Goal: Task Accomplishment & Management: Use online tool/utility

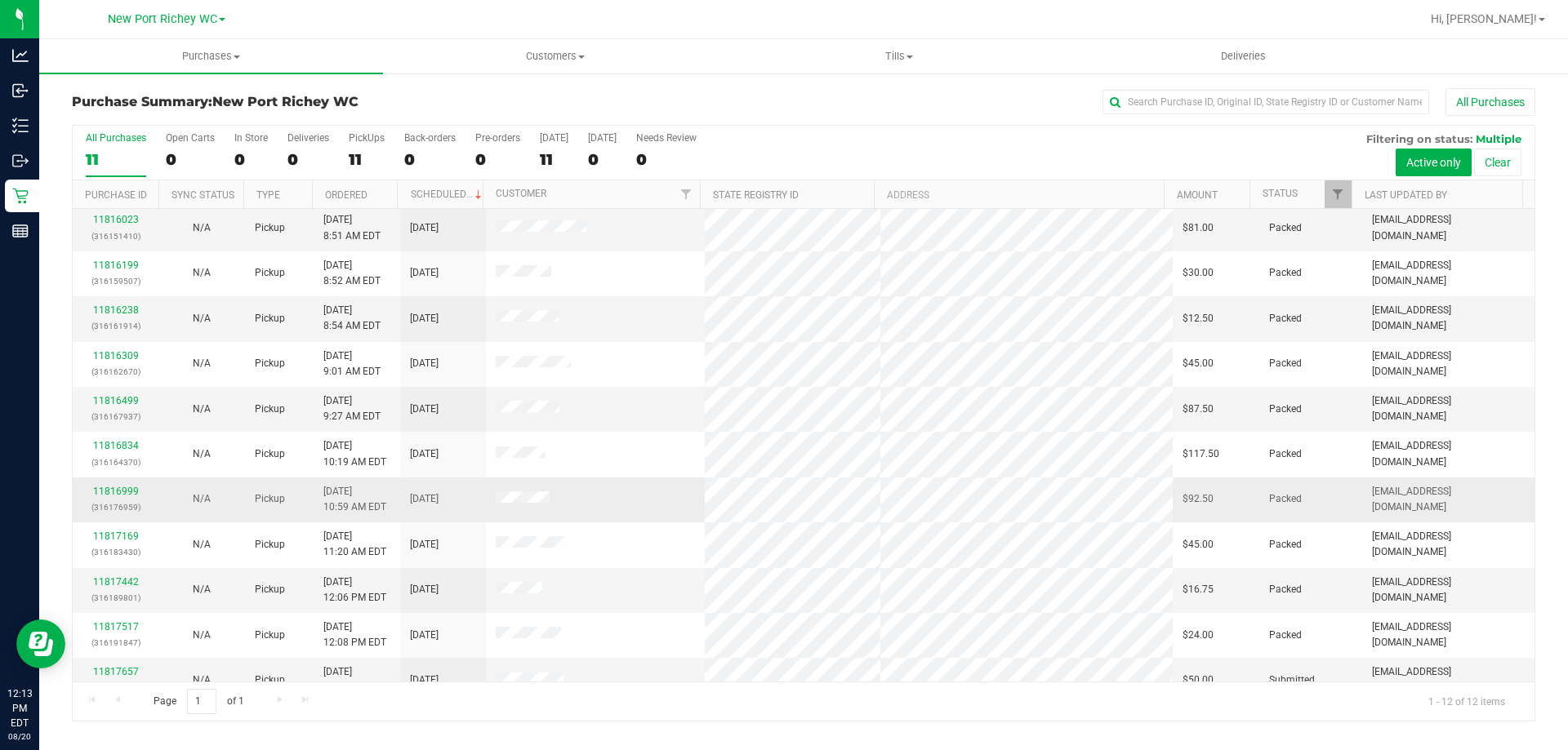
scroll to position [70, 0]
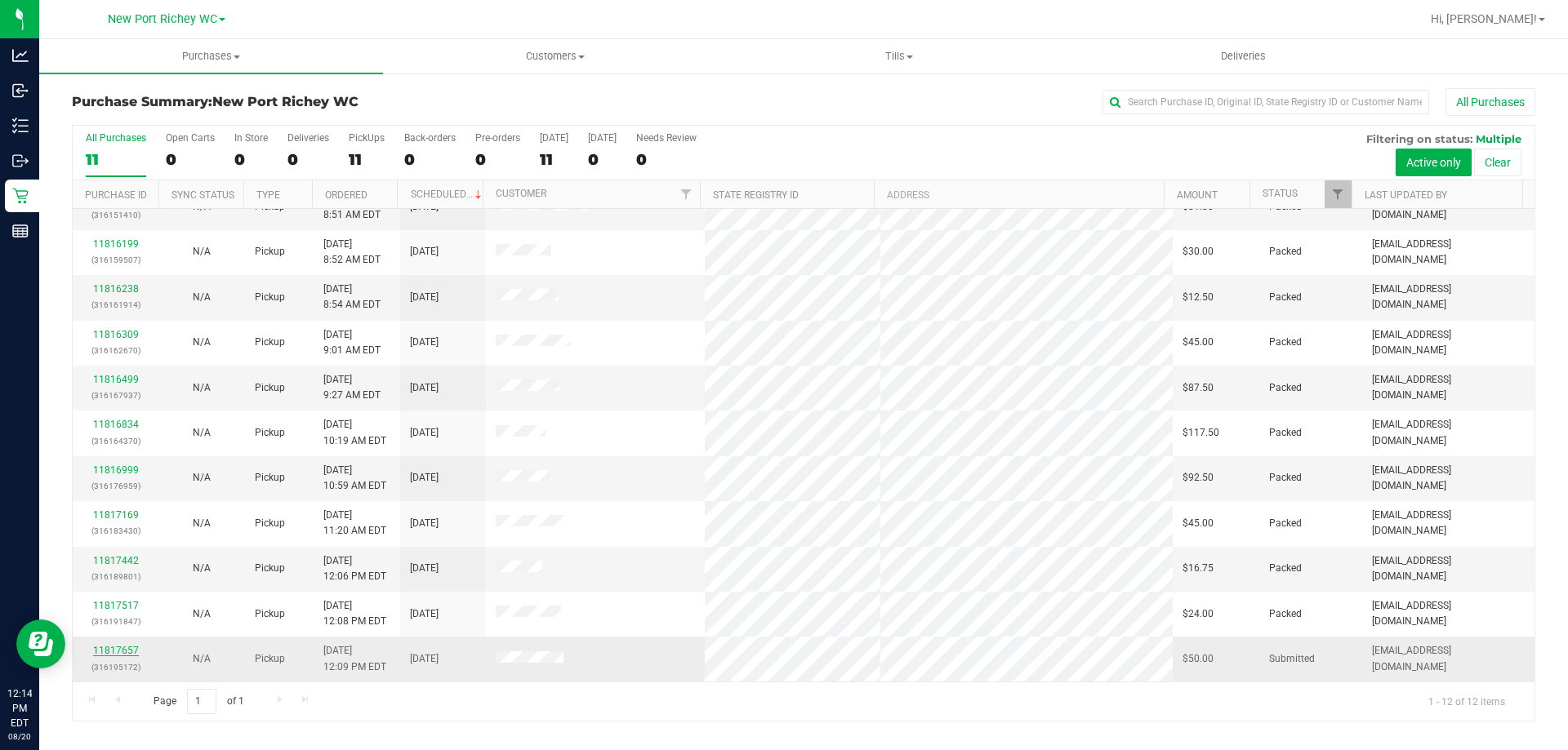
click at [123, 648] on link "11817657" at bounding box center [115, 651] width 46 height 12
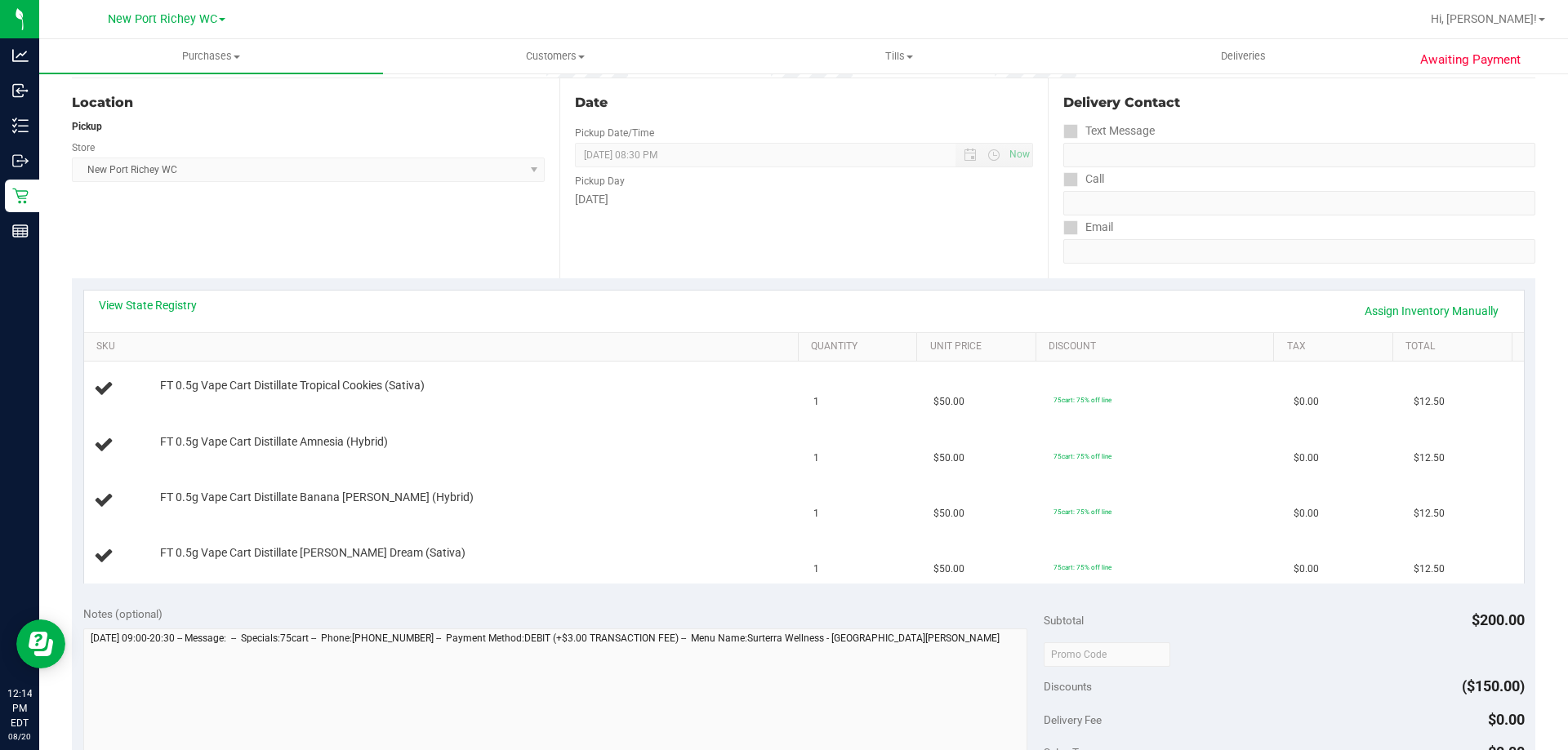
scroll to position [164, 0]
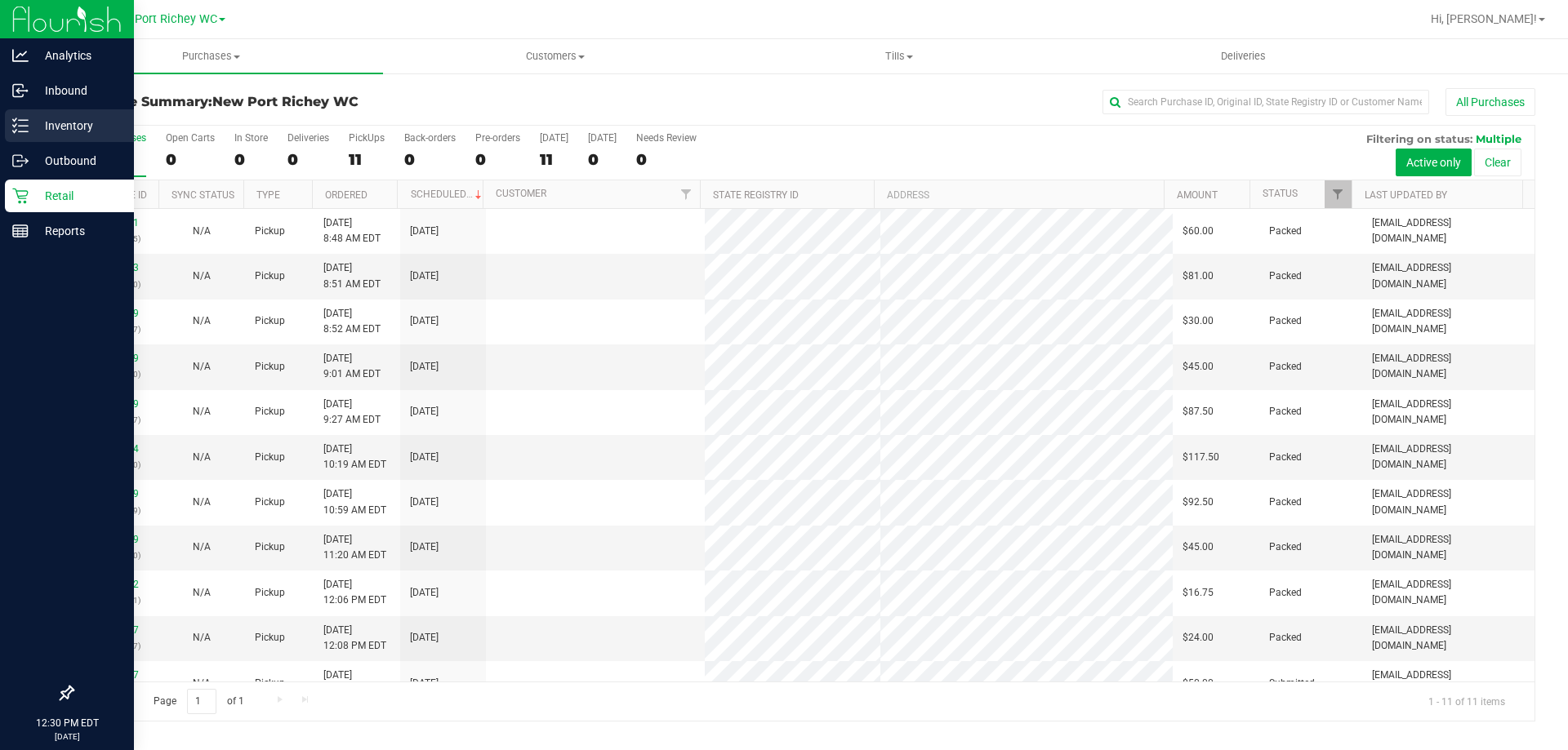
click at [18, 134] on div "Inventory" at bounding box center [69, 125] width 129 height 33
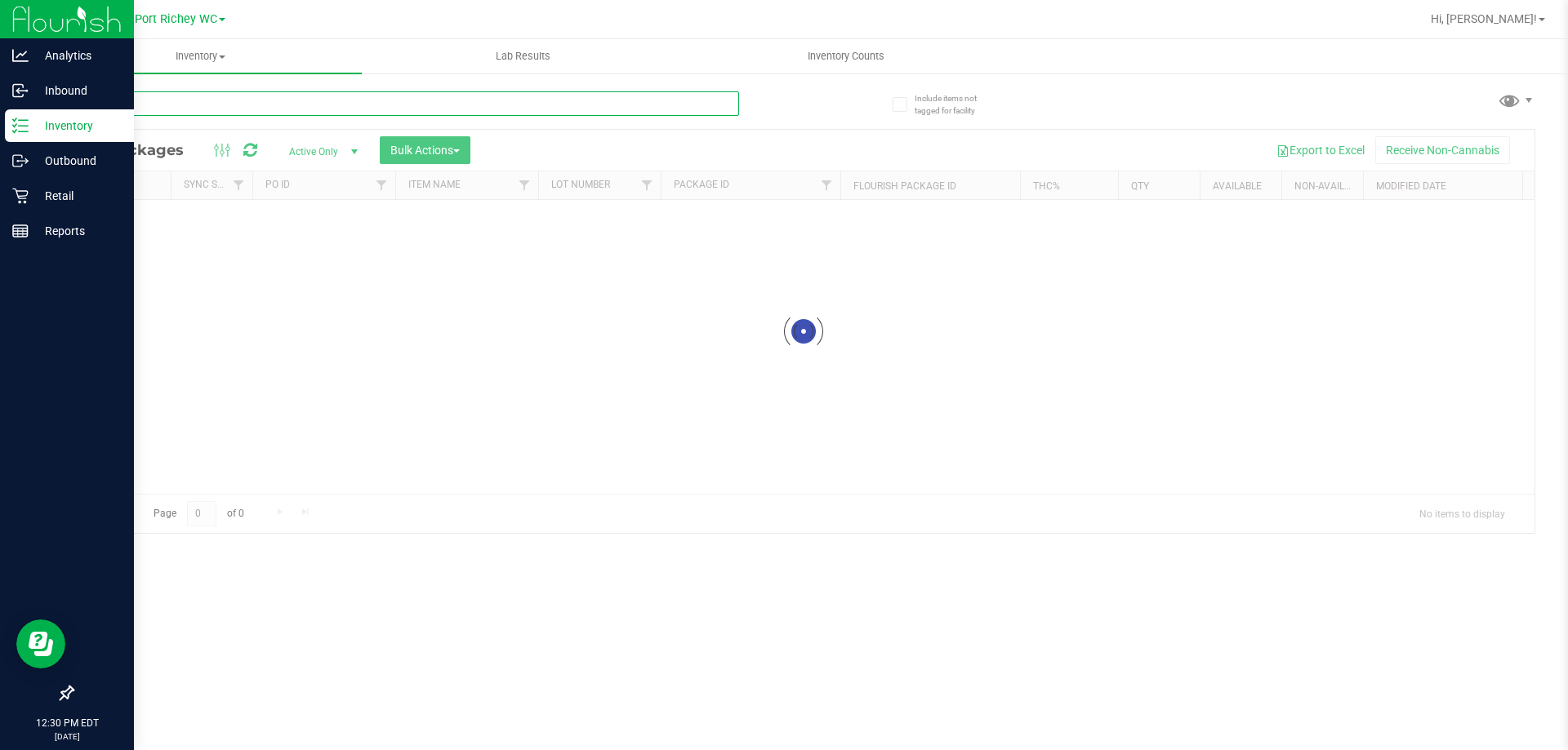
click at [205, 103] on input "text" at bounding box center [405, 103] width 667 height 24
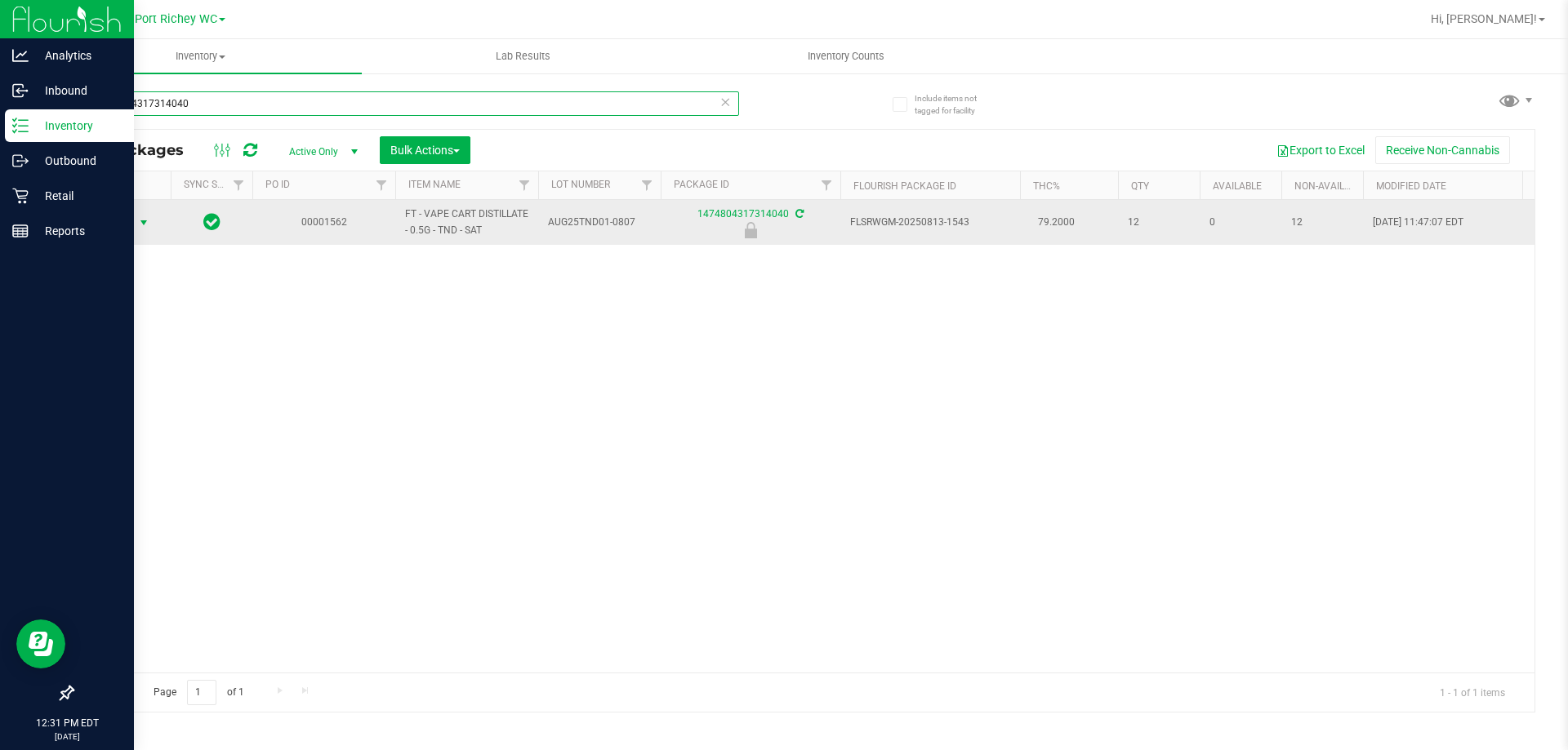
type input "1474804317314040"
click at [134, 223] on span "select" at bounding box center [144, 223] width 21 height 23
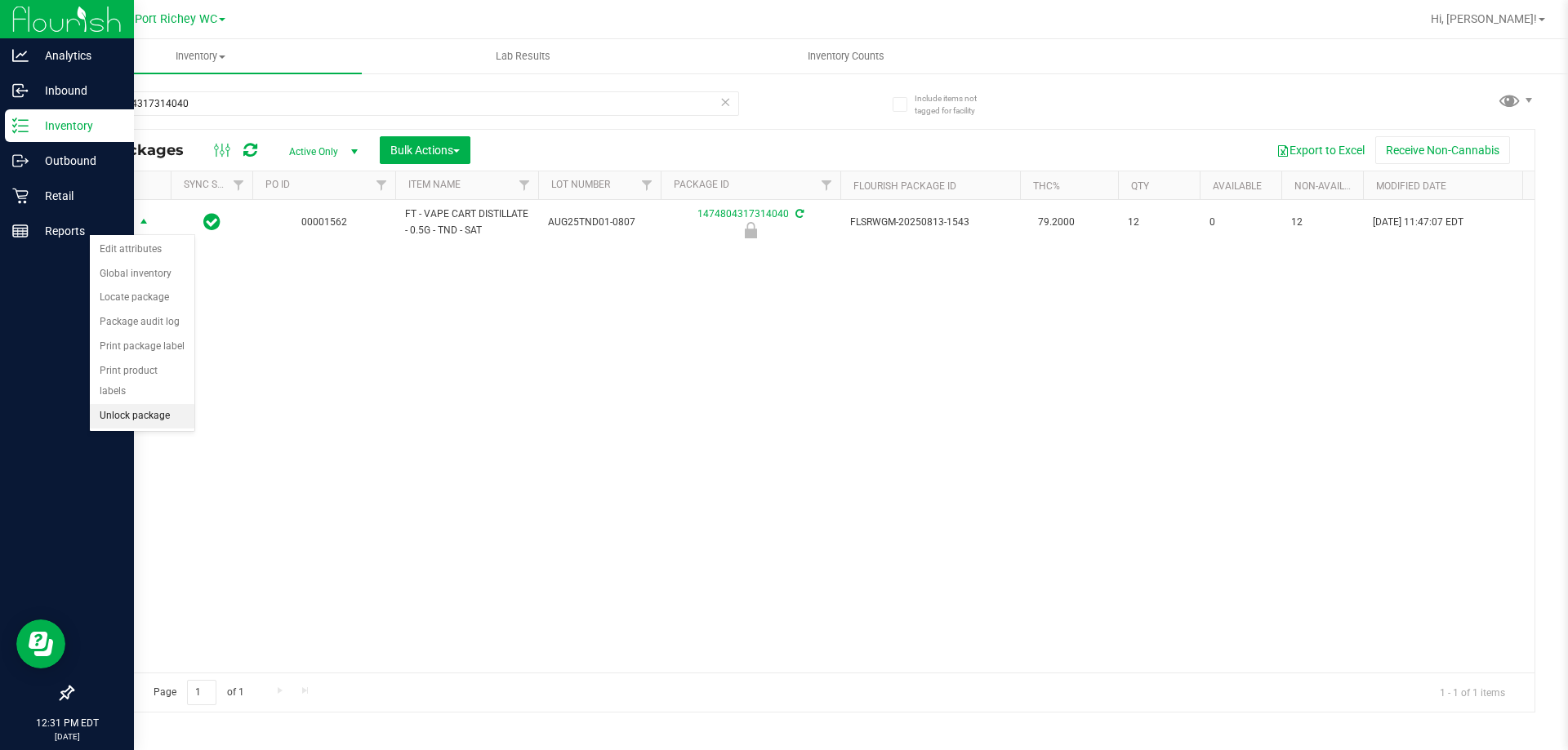
click at [171, 404] on li "Unlock package" at bounding box center [141, 416] width 105 height 24
